Goal: Information Seeking & Learning: Learn about a topic

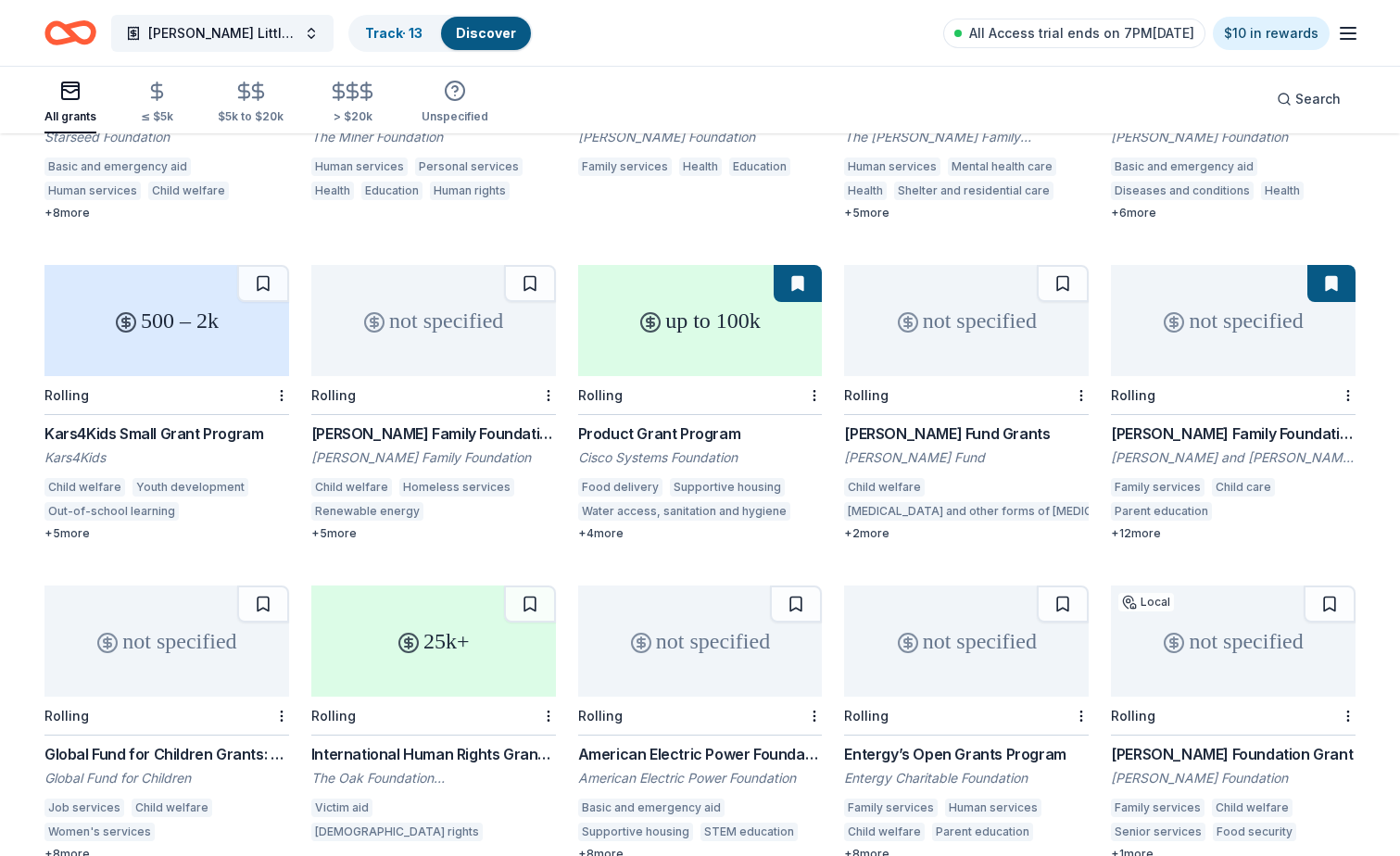
scroll to position [1032, 0]
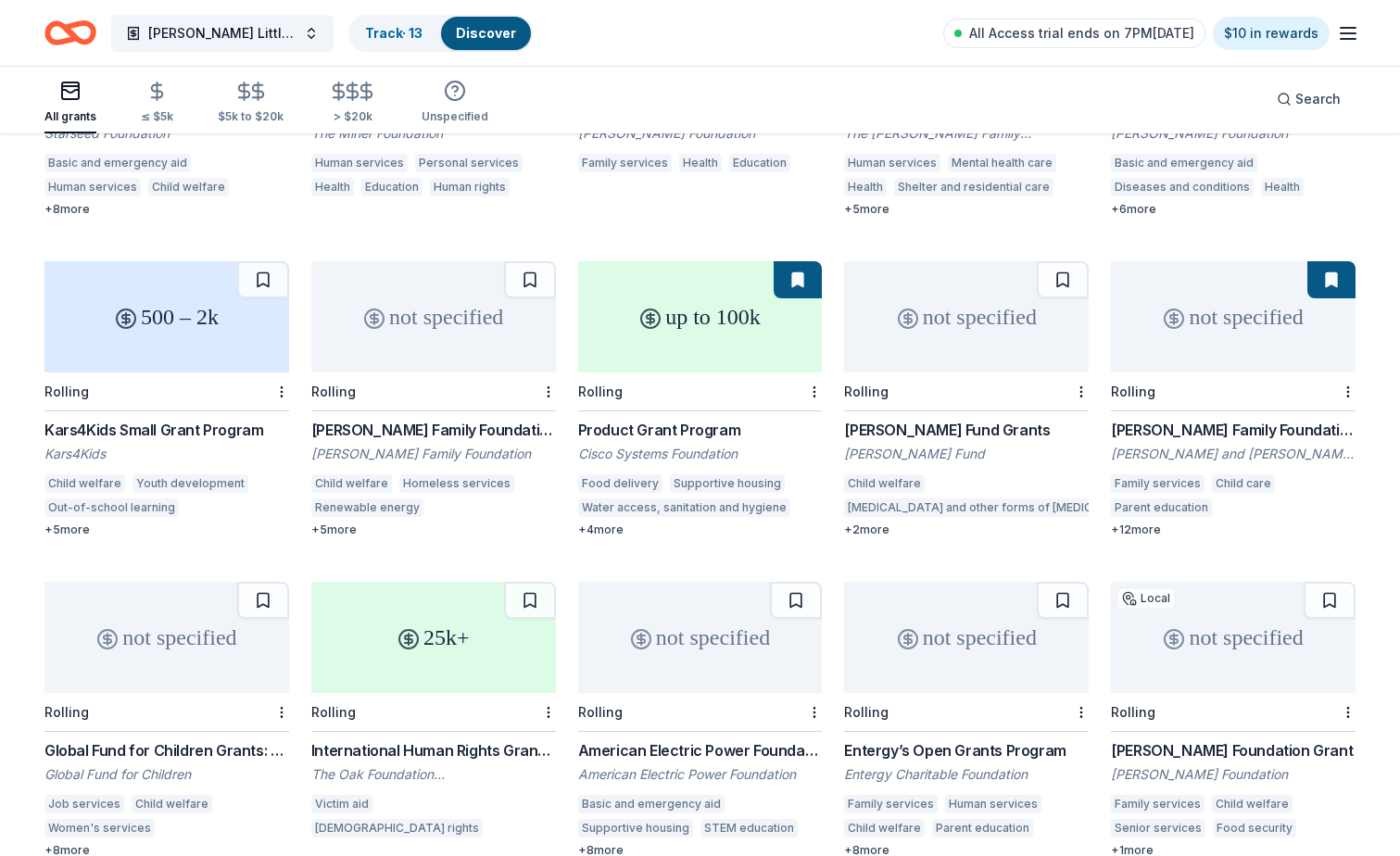
click at [693, 304] on div "up to 100k" at bounding box center [700, 317] width 244 height 111
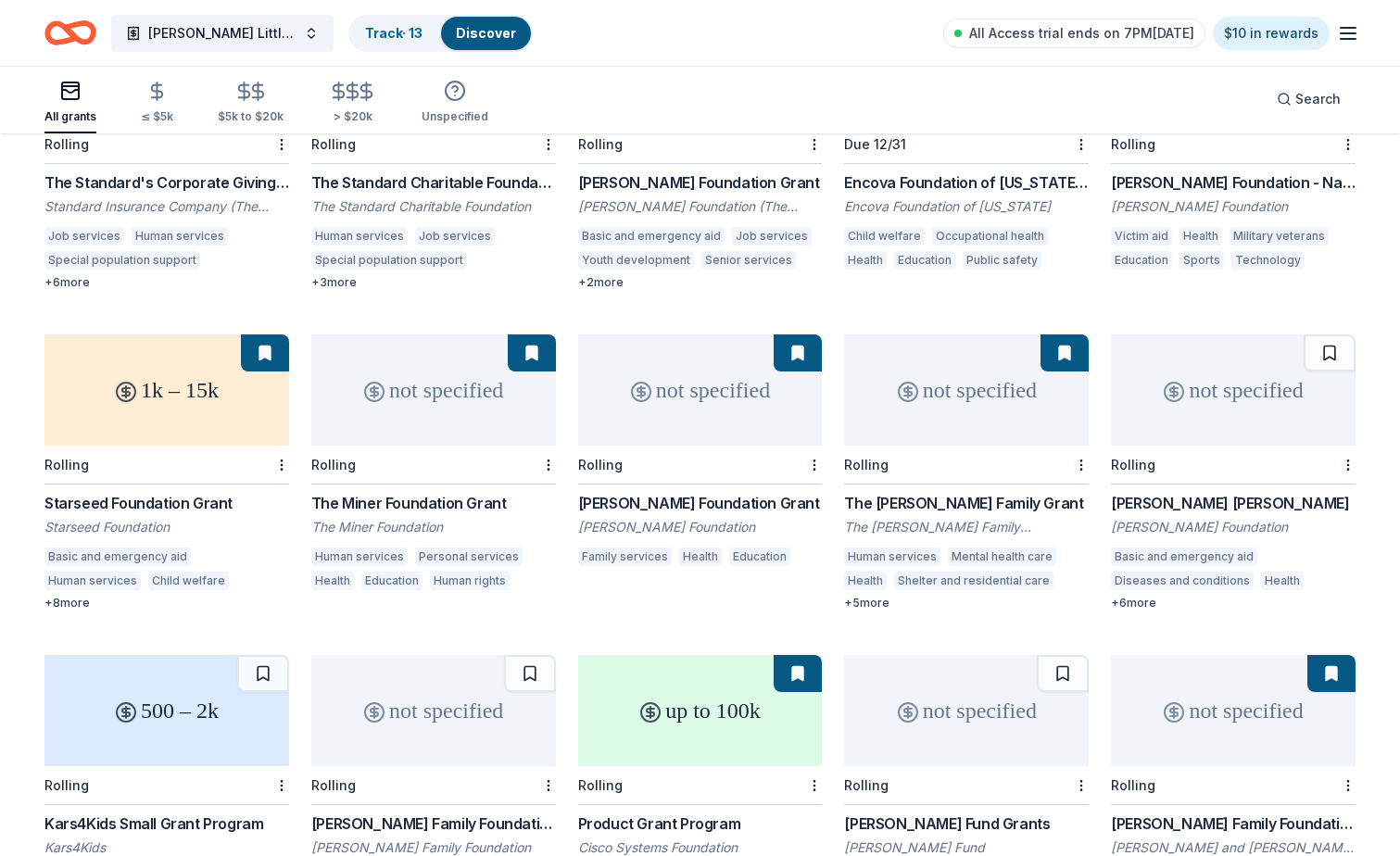
scroll to position [649, 0]
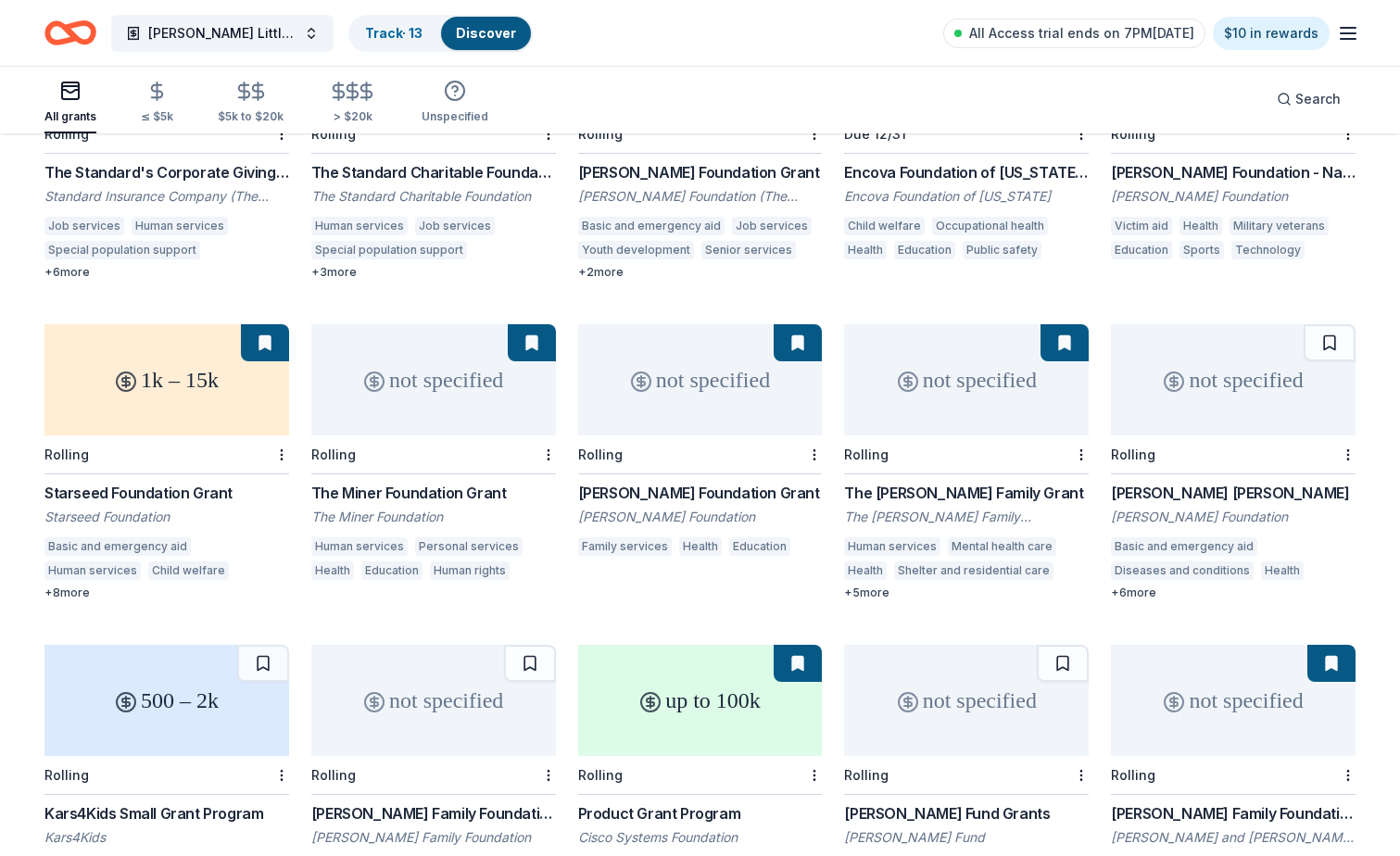
click at [636, 481] on div "Ferguson Foundation Grant" at bounding box center [700, 492] width 244 height 22
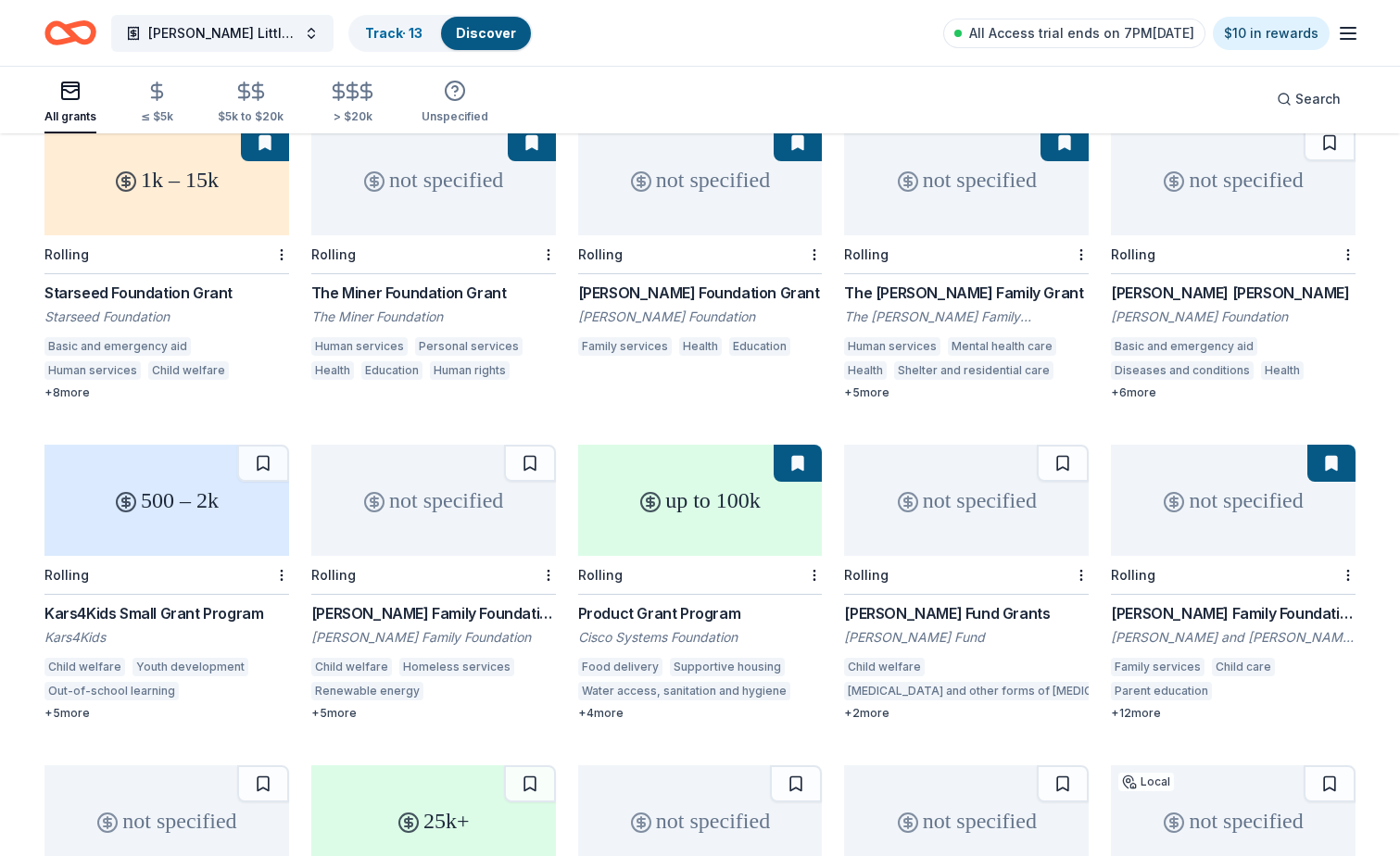
scroll to position [741, 0]
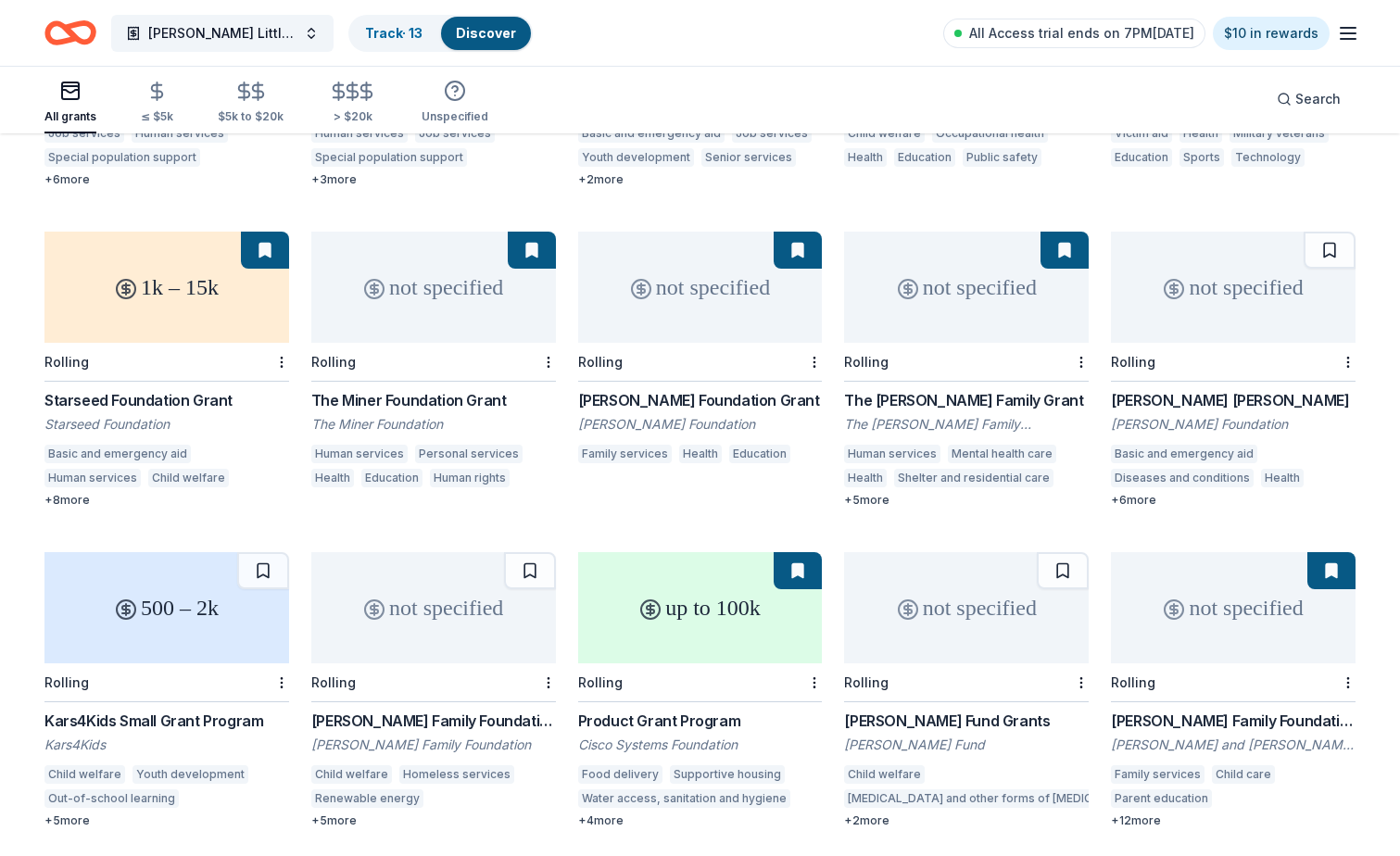
click at [1197, 389] on div "Charles A. Micale Grant" at bounding box center [1233, 399] width 244 height 22
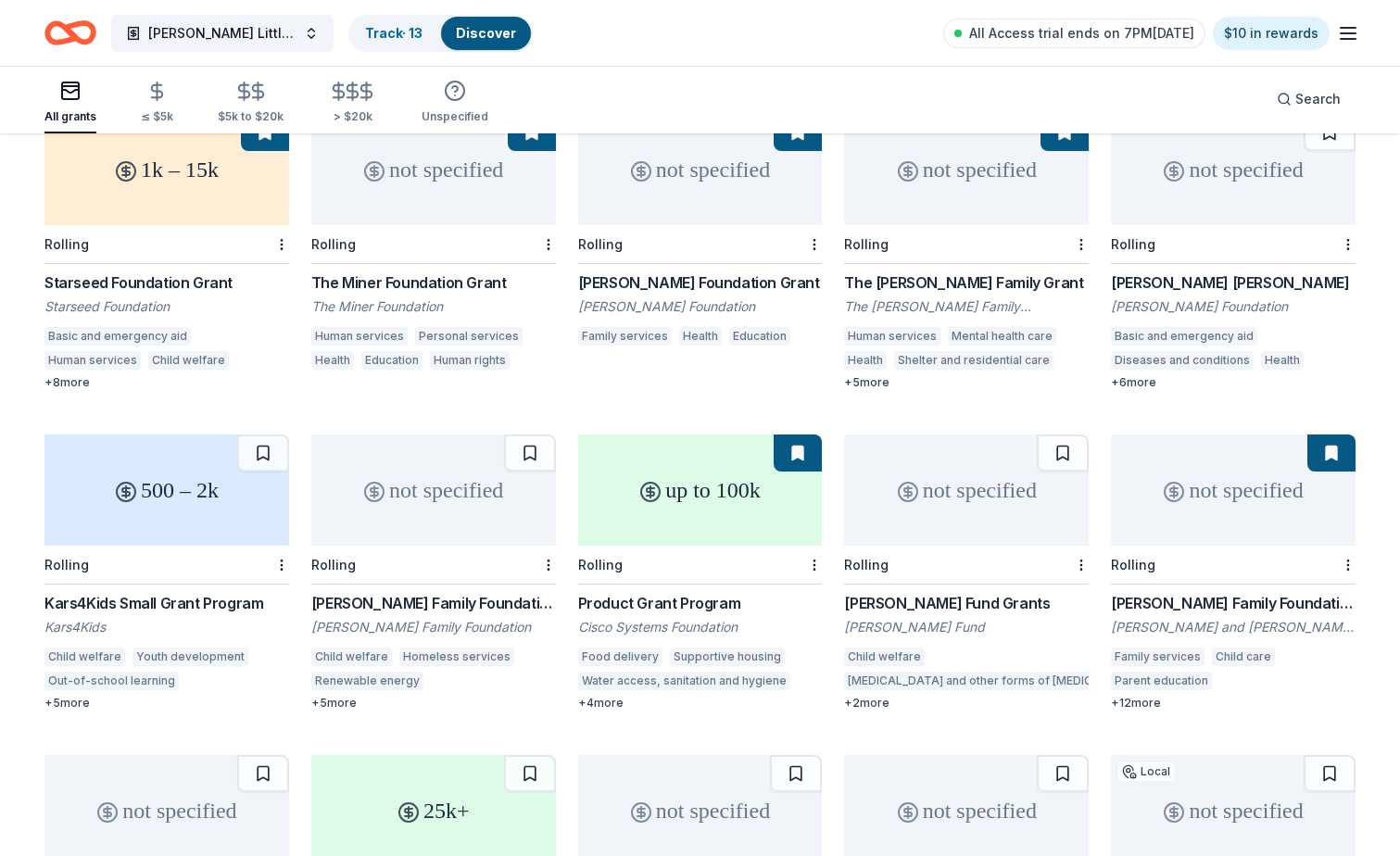
scroll to position [926, 0]
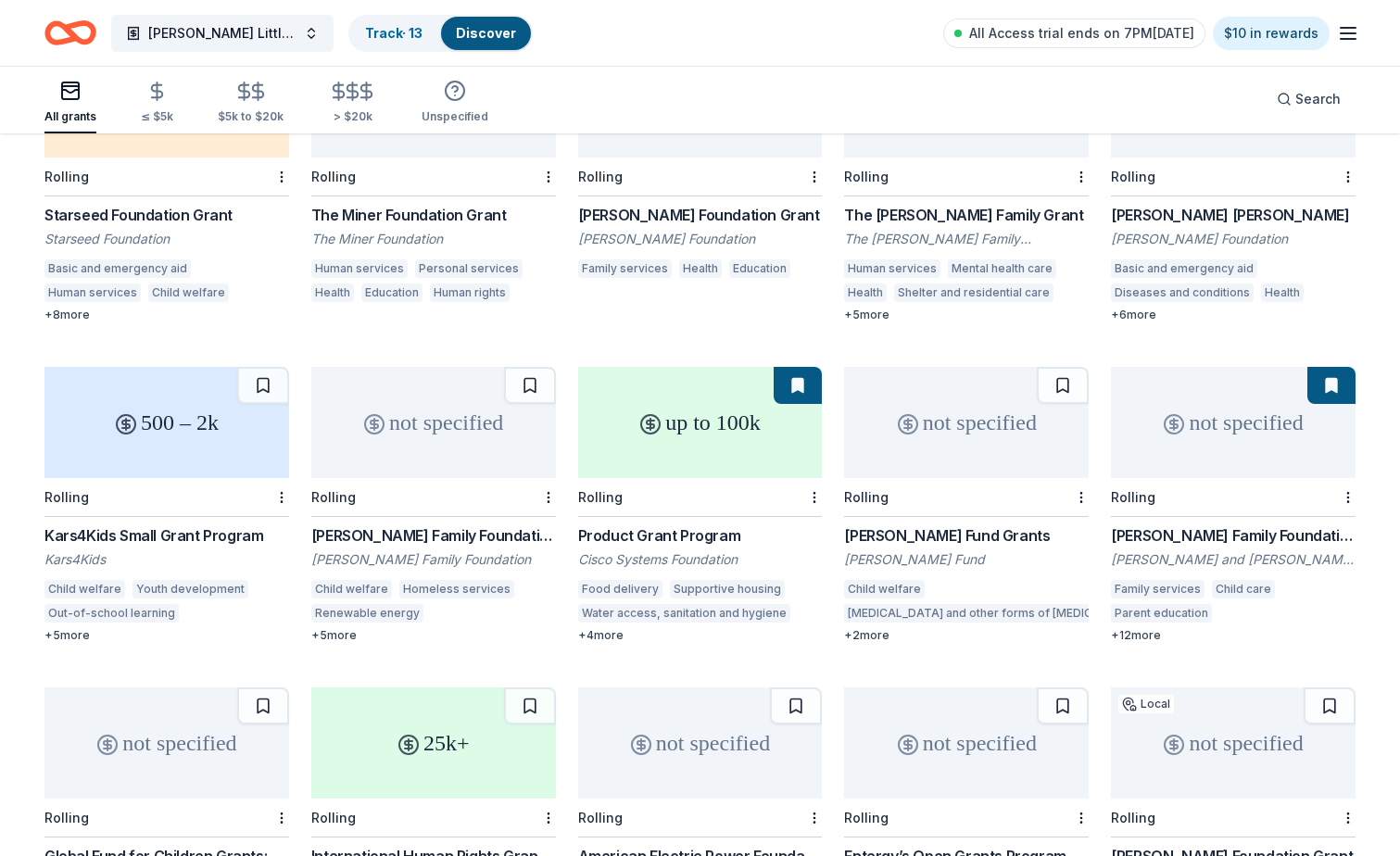
click at [1214, 524] on div "Polinger Family Foundation Grants - Family Well-Being" at bounding box center [1233, 535] width 244 height 22
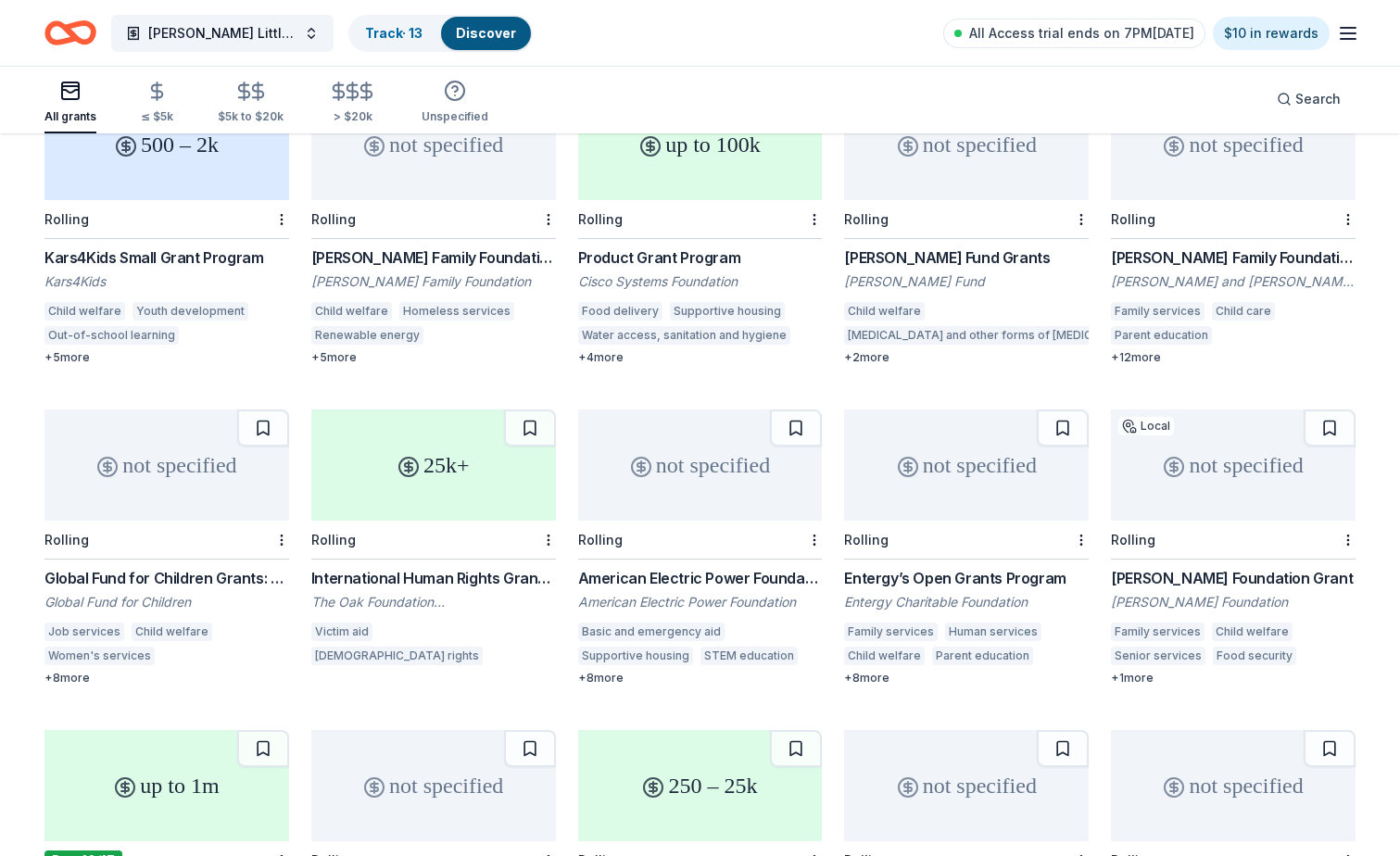
scroll to position [1297, 0]
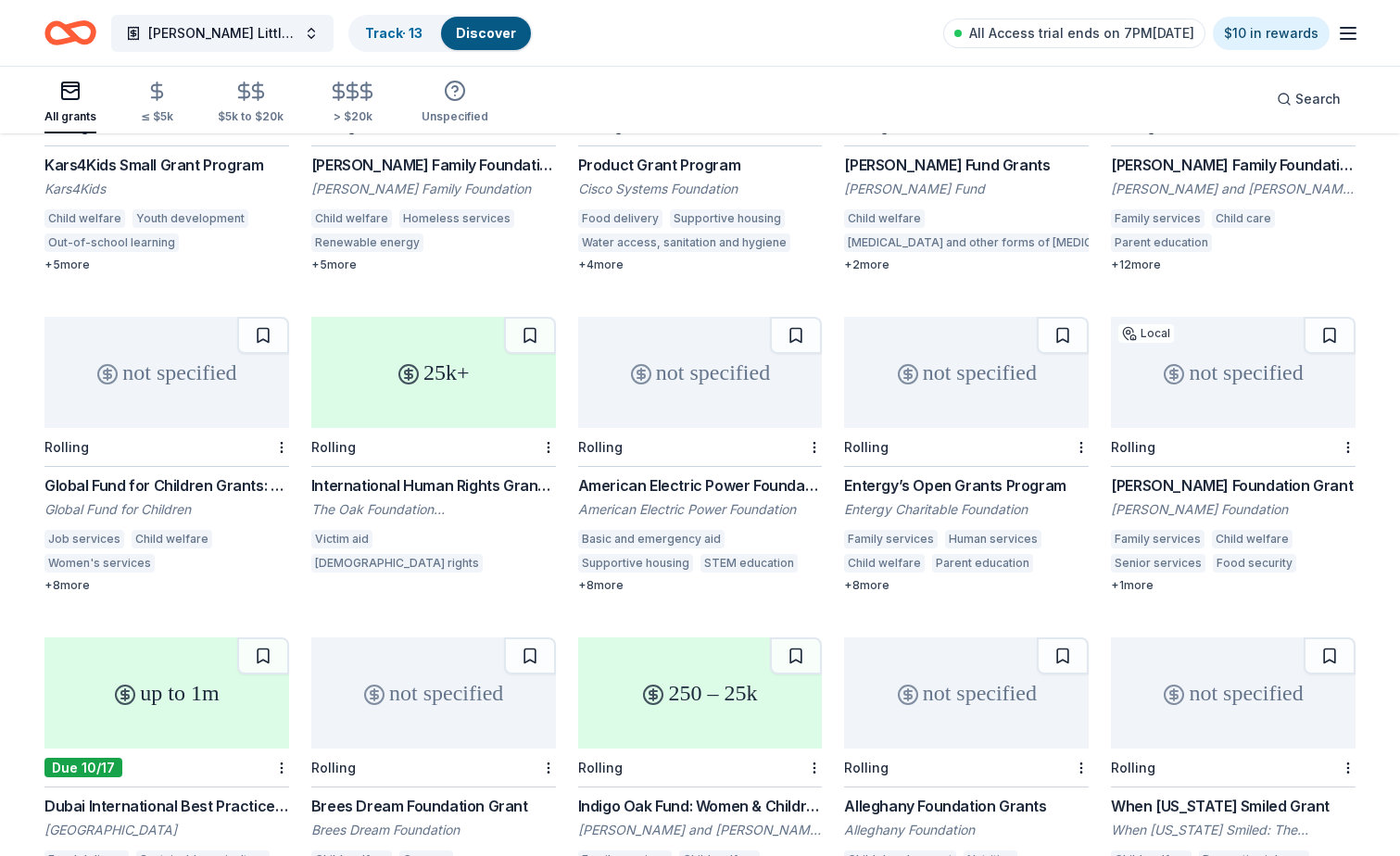
click at [423, 475] on div "International Human Rights Grant Programme" at bounding box center [433, 485] width 244 height 22
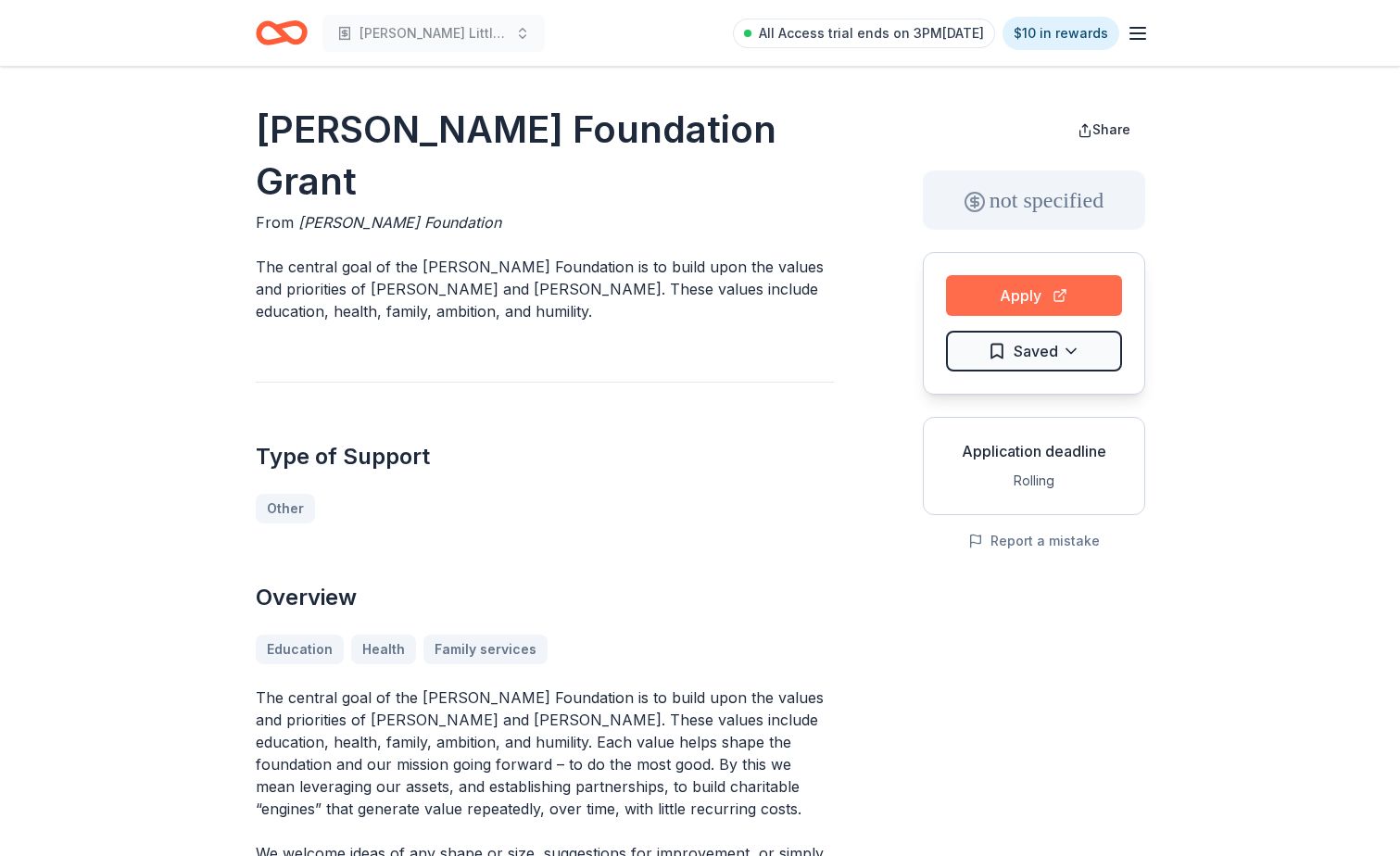
click at [1027, 293] on button "Apply" at bounding box center [1033, 295] width 176 height 41
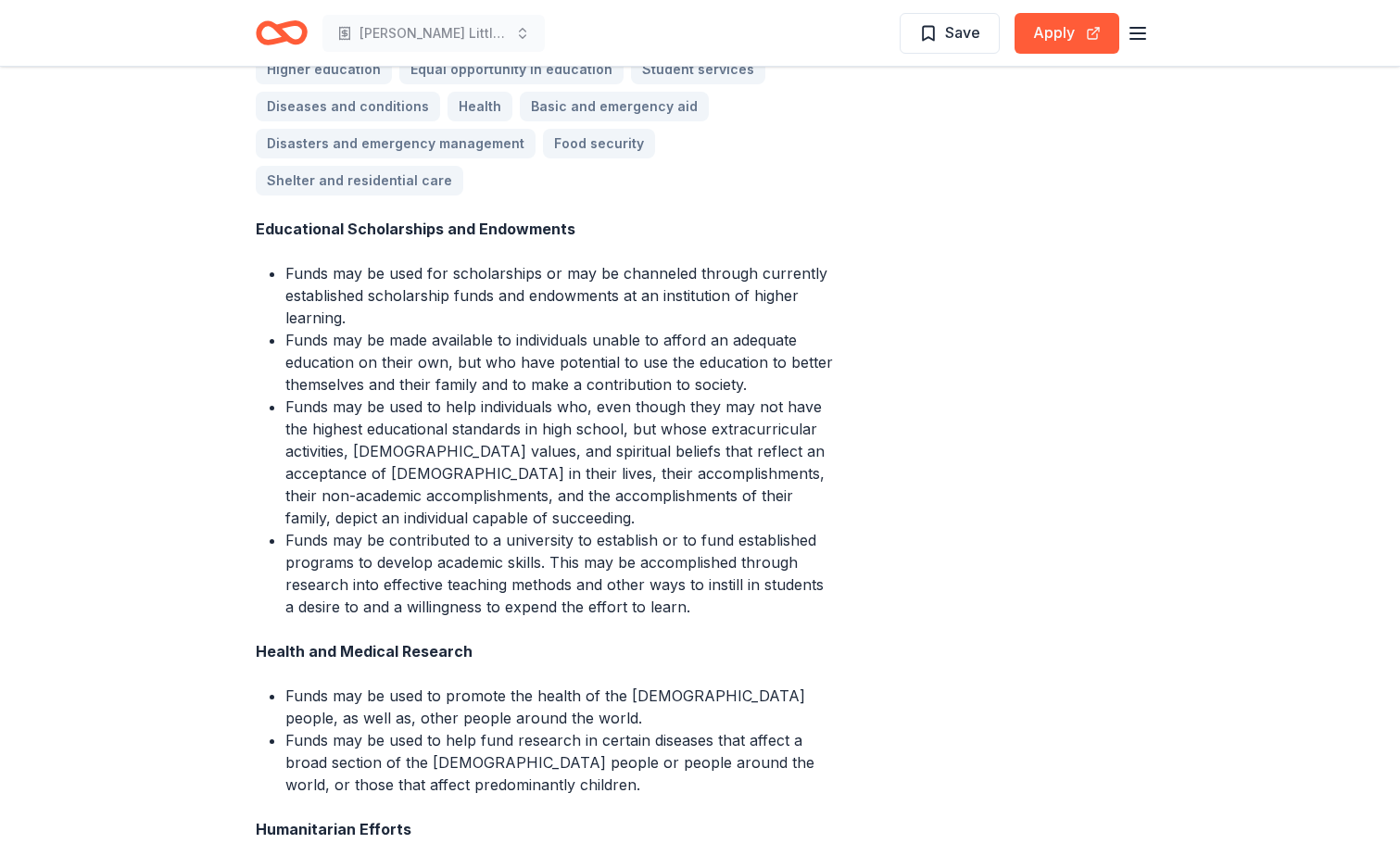
scroll to position [463, 0]
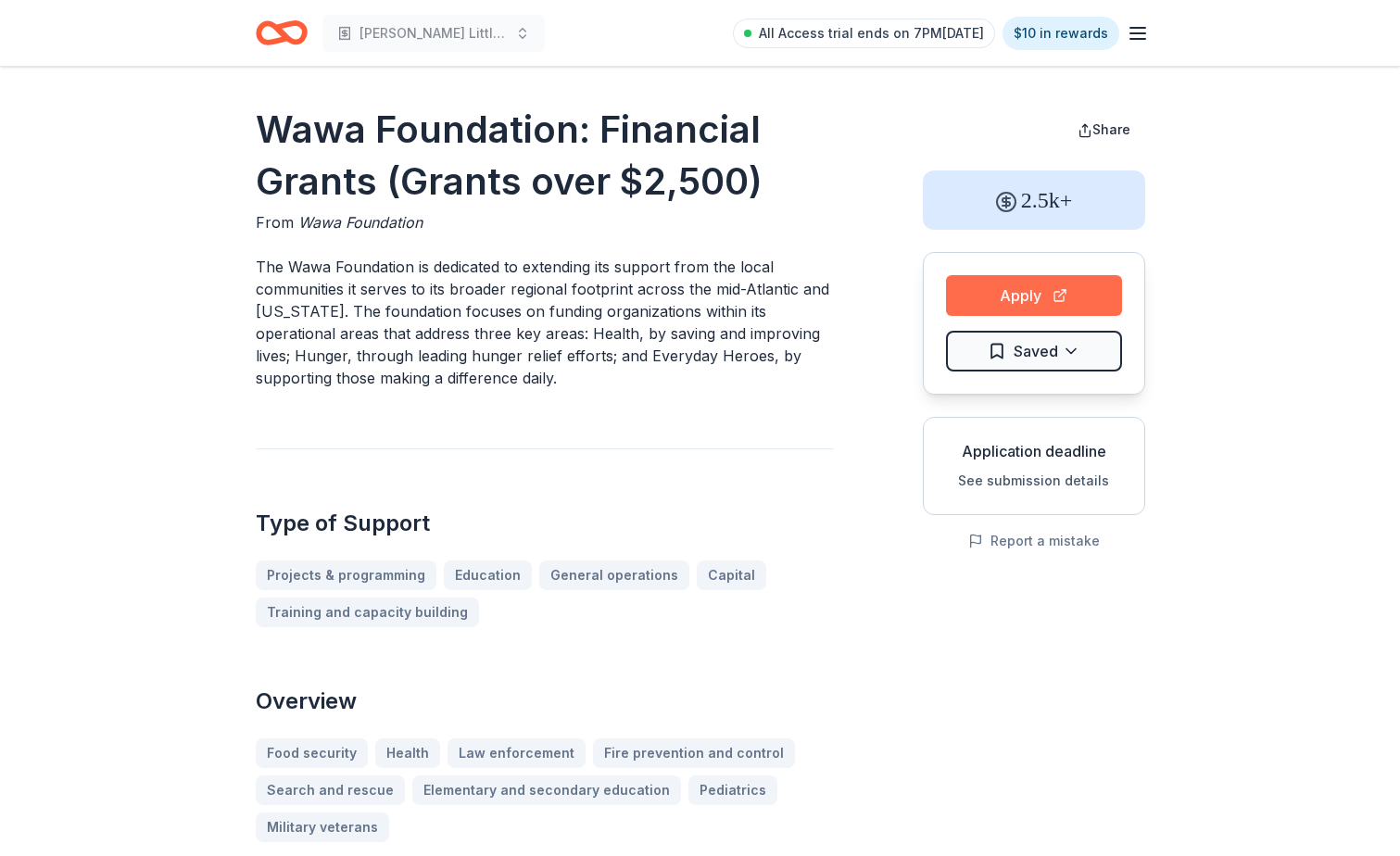
click at [1012, 300] on button "Apply" at bounding box center [1033, 295] width 176 height 41
